Goal: Task Accomplishment & Management: Use online tool/utility

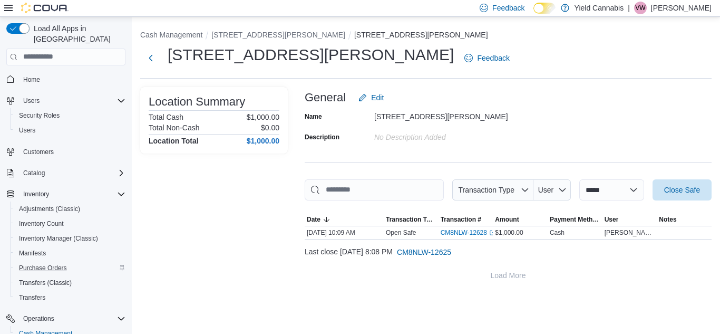
click at [118, 261] on div "Purchase Orders" at bounding box center [70, 267] width 111 height 13
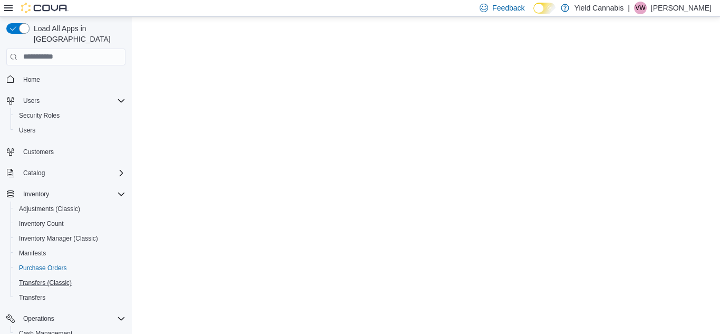
click at [113, 276] on div "Transfers (Classic)" at bounding box center [70, 282] width 111 height 13
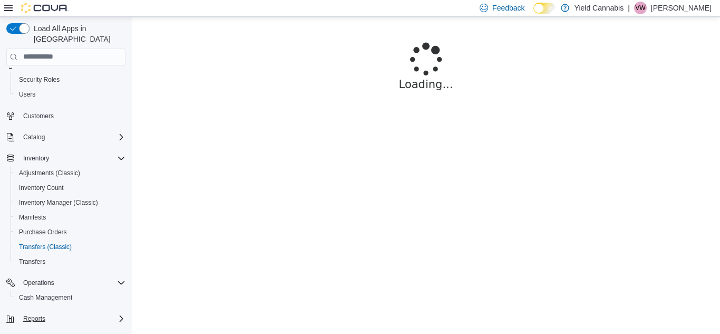
click at [70, 312] on div "Reports" at bounding box center [72, 318] width 106 height 13
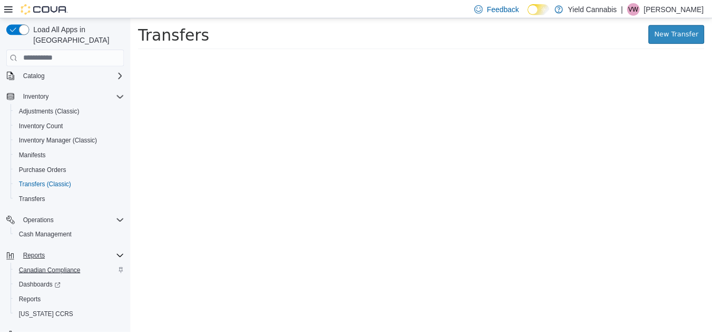
scroll to position [99, 0]
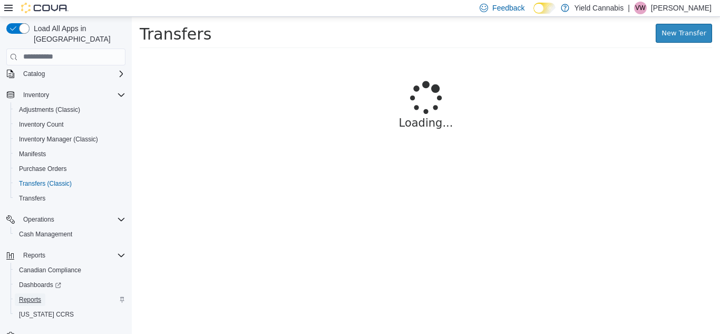
click at [26, 295] on span "Reports" at bounding box center [30, 299] width 22 height 8
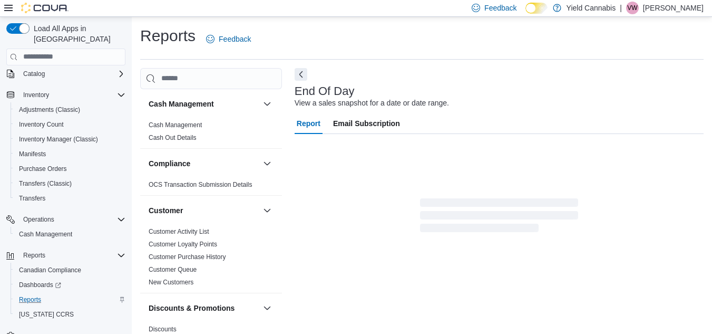
drag, startPoint x: 719, startPoint y: 30, endPoint x: 461, endPoint y: 275, distance: 356.3
click at [461, 275] on div "Report Email Subscription" at bounding box center [499, 207] width 409 height 188
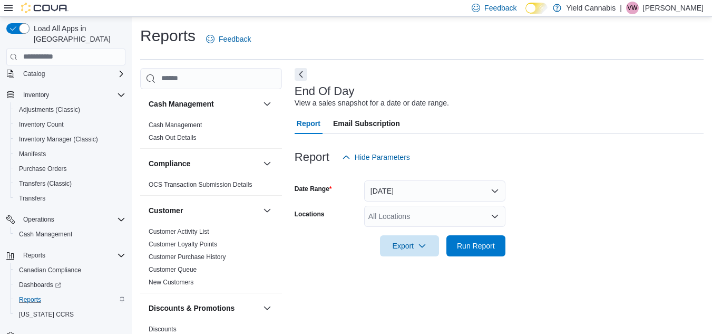
scroll to position [14, 0]
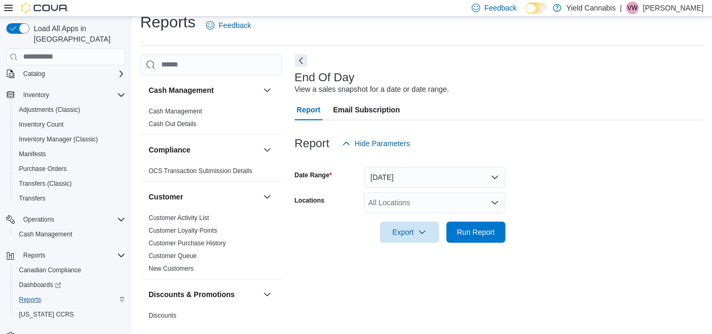
click at [592, 198] on form "Date Range [DATE] Locations All Locations Export Run Report" at bounding box center [499, 198] width 409 height 89
click at [477, 204] on div "All Locations" at bounding box center [434, 202] width 141 height 21
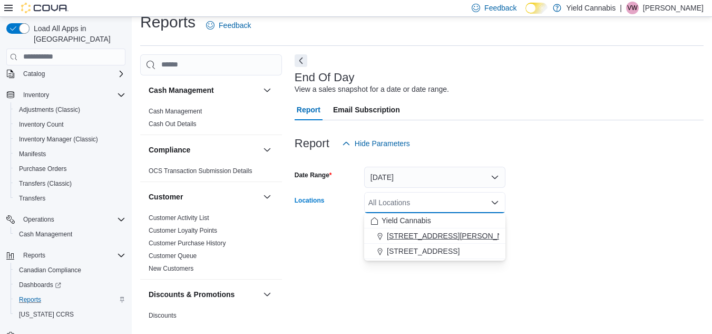
click at [412, 233] on span "[STREET_ADDRESS][PERSON_NAME]" at bounding box center [454, 235] width 134 height 11
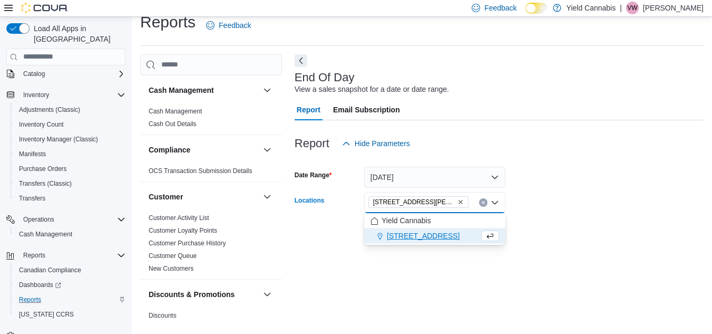
click at [486, 258] on div "End Of Day View a sales snapshot for a date or date range. Report Email Subscri…" at bounding box center [499, 189] width 409 height 271
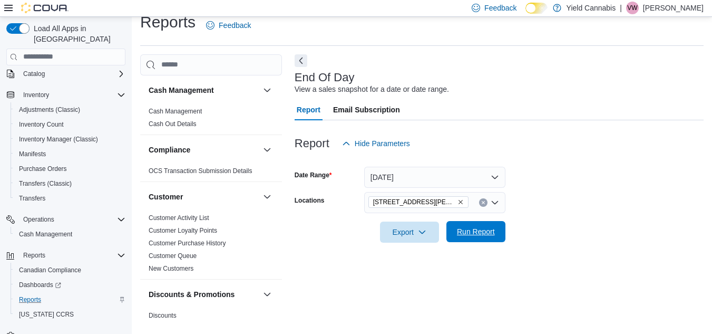
click at [478, 230] on span "Run Report" at bounding box center [476, 231] width 38 height 11
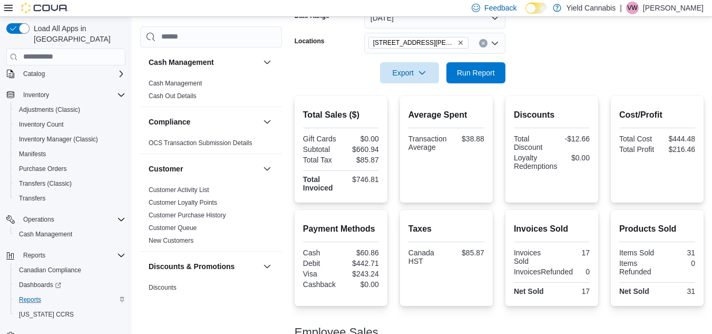
scroll to position [246, 0]
